Goal: Task Accomplishment & Management: Use online tool/utility

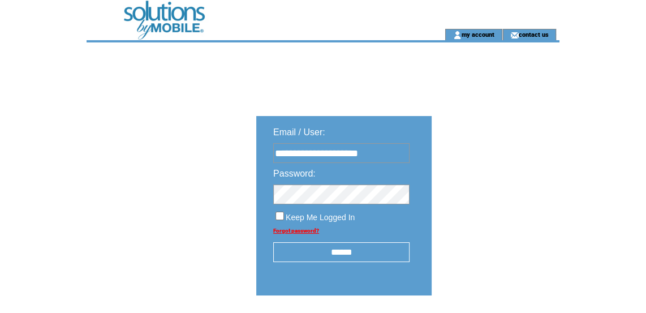
click at [385, 248] on input "******" at bounding box center [341, 252] width 136 height 20
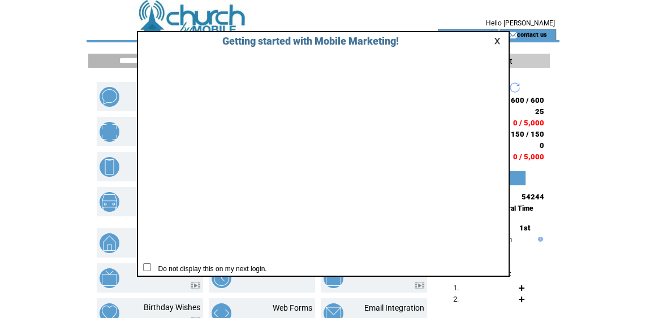
click at [491, 42] on div at bounding box center [487, 41] width 37 height 11
click at [495, 42] on link at bounding box center [499, 40] width 10 height 7
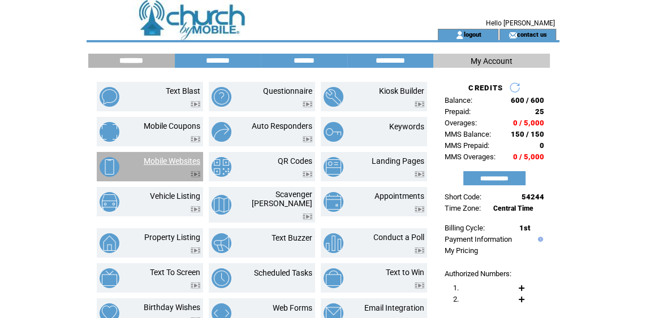
click at [177, 161] on link "Mobile Websites" at bounding box center [172, 161] width 57 height 9
